Goal: Information Seeking & Learning: Check status

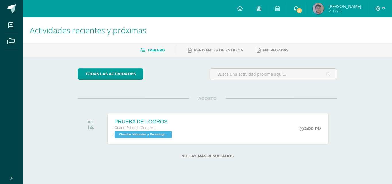
click at [299, 11] on span "2" at bounding box center [299, 10] width 6 height 6
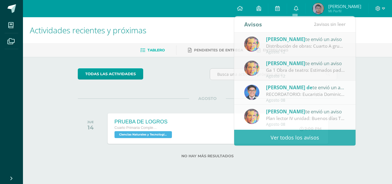
click at [387, 6] on div at bounding box center [380, 8] width 24 height 17
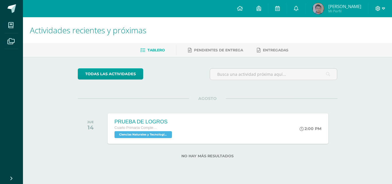
click at [383, 7] on icon at bounding box center [383, 8] width 3 height 5
click at [357, 39] on span "Cerrar sesión" at bounding box center [365, 38] width 26 height 5
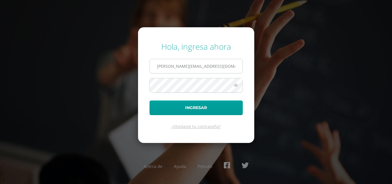
click at [215, 67] on input "s.chavarria.1cdb@gmail.com" at bounding box center [196, 66] width 93 height 14
type input "e.chavarria.5bdb@gmail.com"
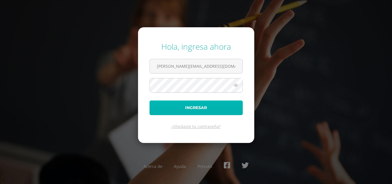
click at [199, 106] on button "Ingresar" at bounding box center [195, 107] width 93 height 15
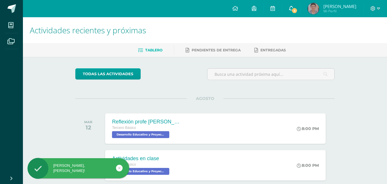
click at [301, 9] on link "4" at bounding box center [292, 8] width 18 height 17
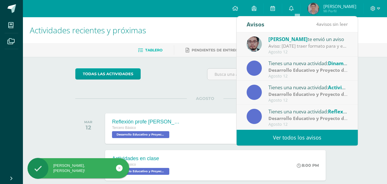
click at [300, 139] on link "Ver todos los avisos" at bounding box center [297, 138] width 121 height 16
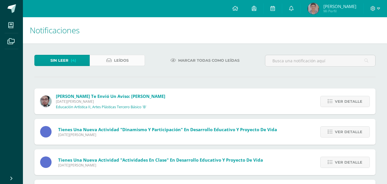
click at [119, 58] on span "Leídos" at bounding box center [121, 60] width 15 height 11
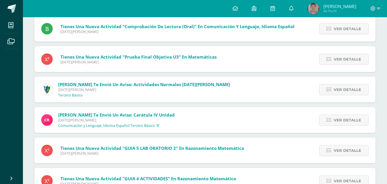
scroll to position [378, 0]
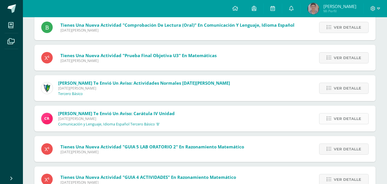
click at [339, 116] on span "Ver detalle" at bounding box center [348, 118] width 28 height 11
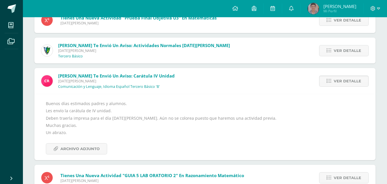
scroll to position [464, 0]
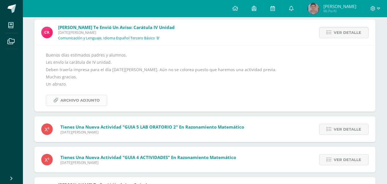
click at [84, 101] on span "Archivo Adjunto" at bounding box center [80, 100] width 39 height 11
click at [375, 8] on icon at bounding box center [373, 8] width 5 height 5
click at [353, 37] on span "Cerrar sesión" at bounding box center [361, 38] width 26 height 5
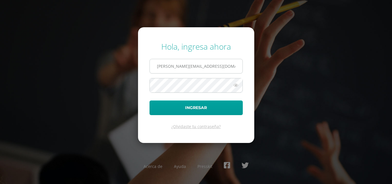
click at [213, 73] on input "[PERSON_NAME][EMAIL_ADDRESS][DOMAIN_NAME]" at bounding box center [196, 66] width 93 height 14
type input "[PERSON_NAME][EMAIL_ADDRESS][DOMAIN_NAME]"
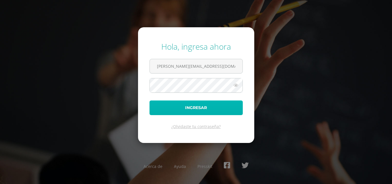
click at [201, 106] on button "Ingresar" at bounding box center [195, 107] width 93 height 15
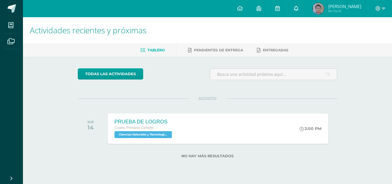
click at [301, 9] on link at bounding box center [296, 8] width 18 height 17
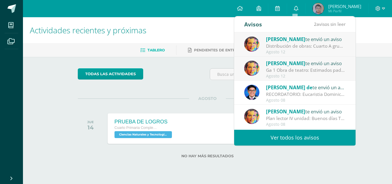
click at [258, 44] on img at bounding box center [251, 43] width 15 height 15
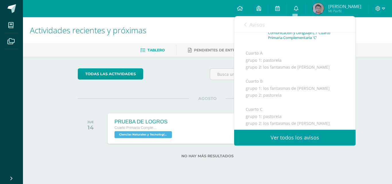
scroll to position [70, 0]
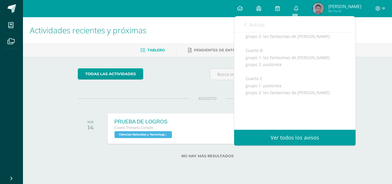
click at [281, 141] on link "Ver todos los avisos" at bounding box center [294, 138] width 121 height 16
